Goal: Navigation & Orientation: Find specific page/section

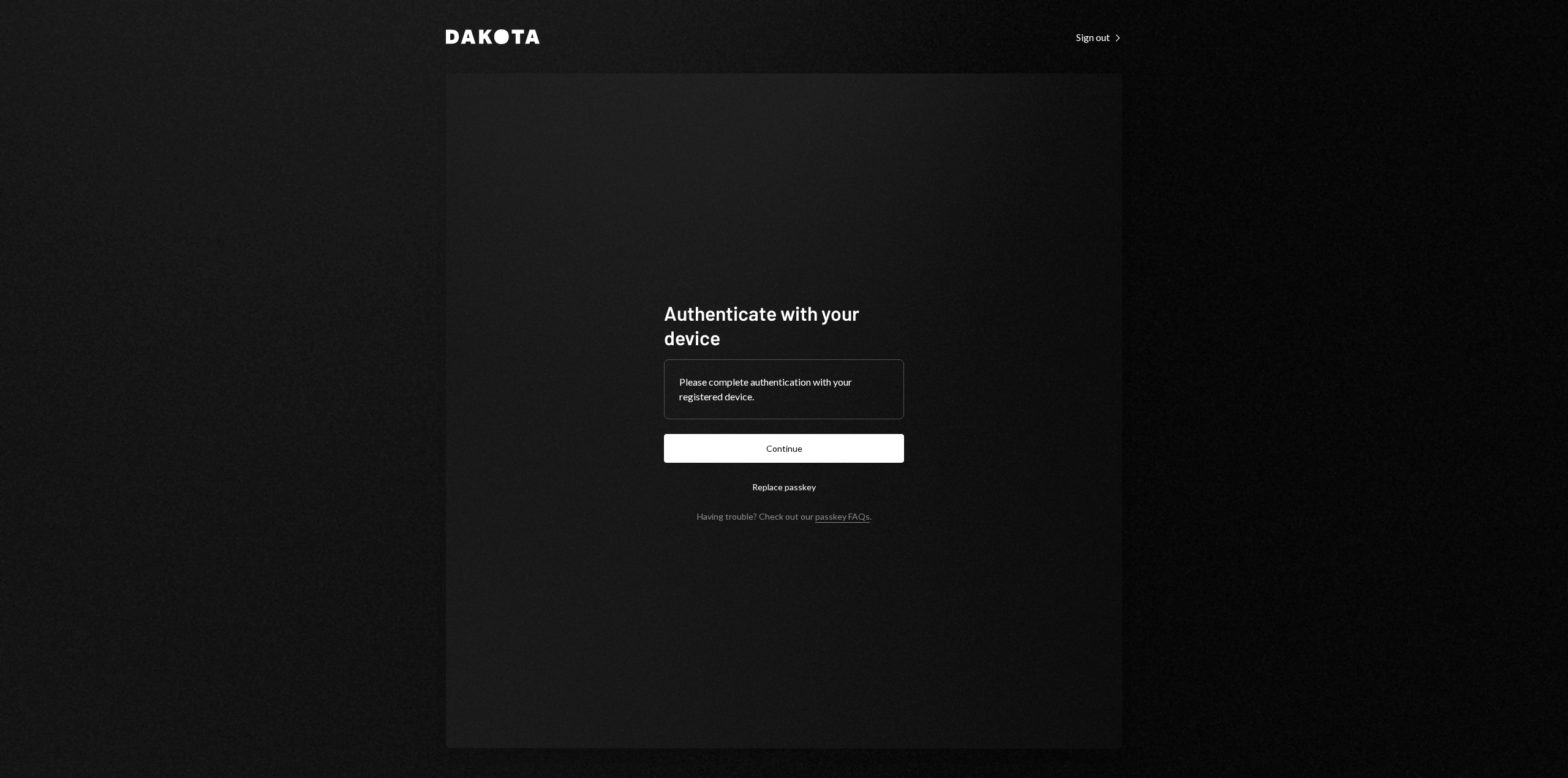
click at [763, 445] on button "Continue" at bounding box center [784, 448] width 240 height 29
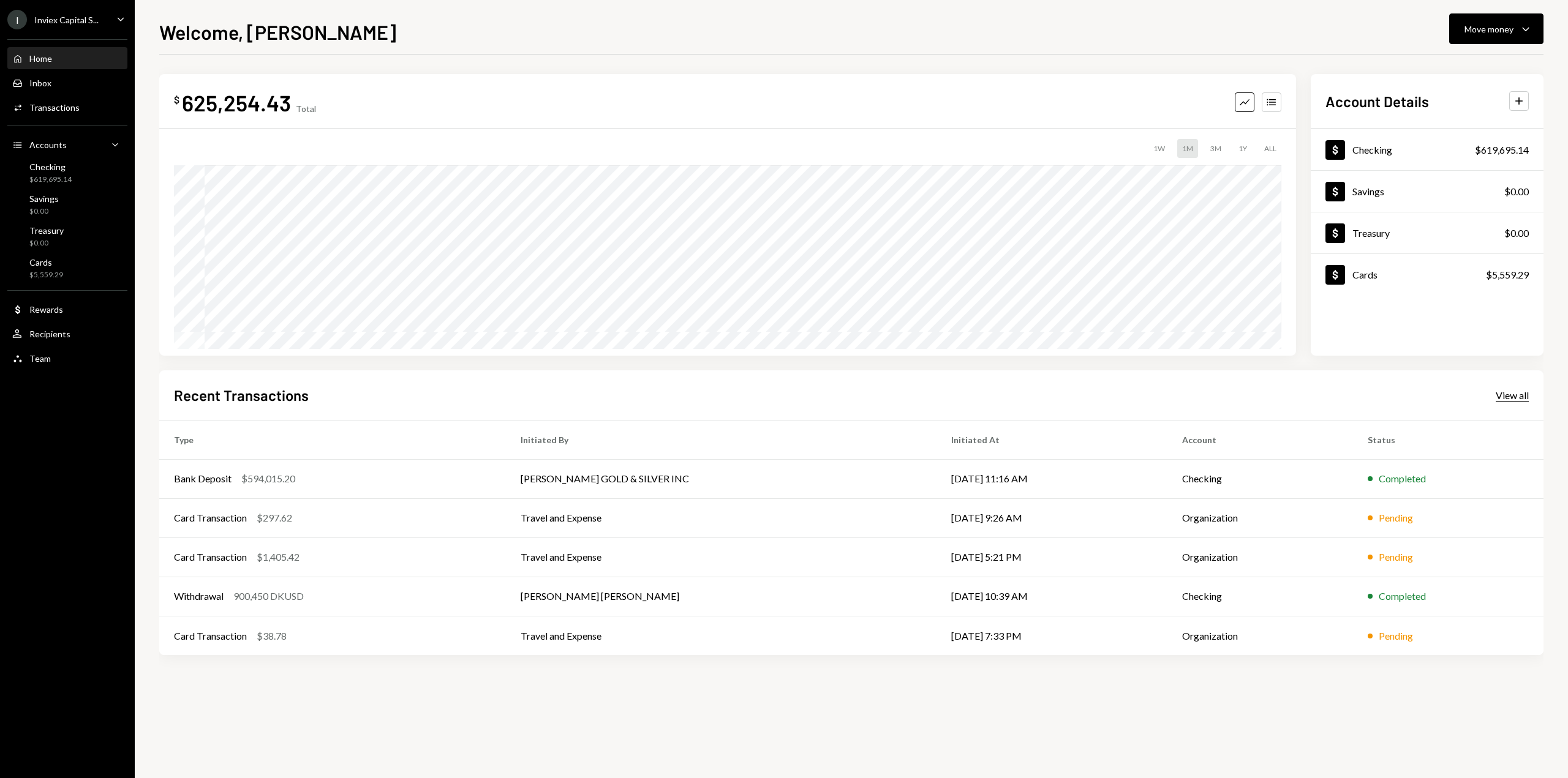
click at [1510, 400] on div "View all" at bounding box center [1512, 396] width 33 height 12
